Goal: Navigation & Orientation: Find specific page/section

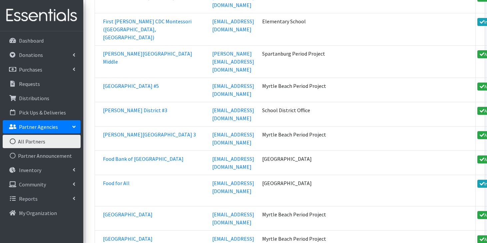
scroll to position [13333, 0]
